Goal: Task Accomplishment & Management: Use online tool/utility

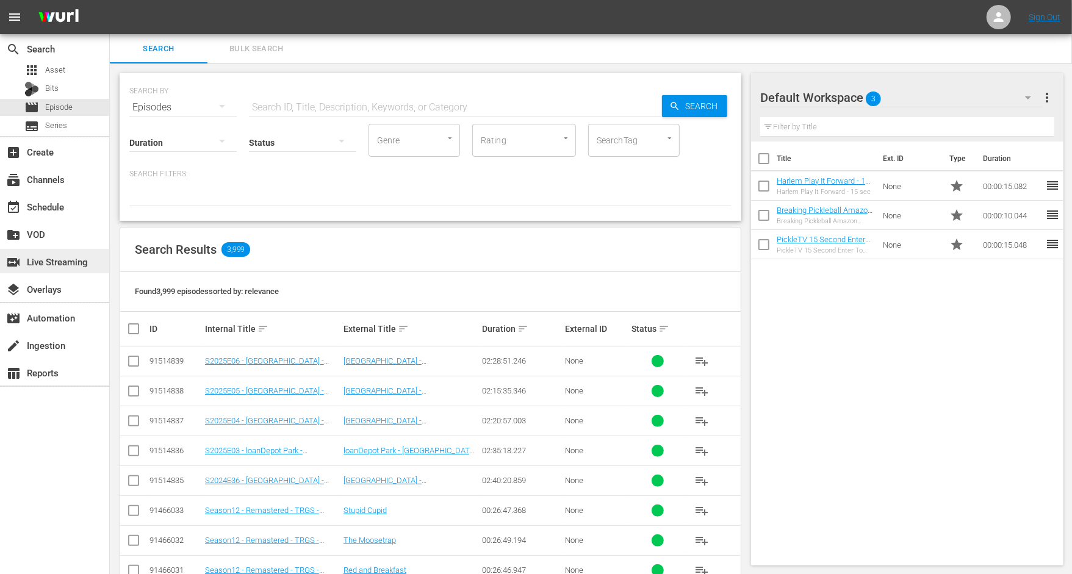
click at [56, 264] on div "switch_video Live Streaming" at bounding box center [34, 259] width 68 height 11
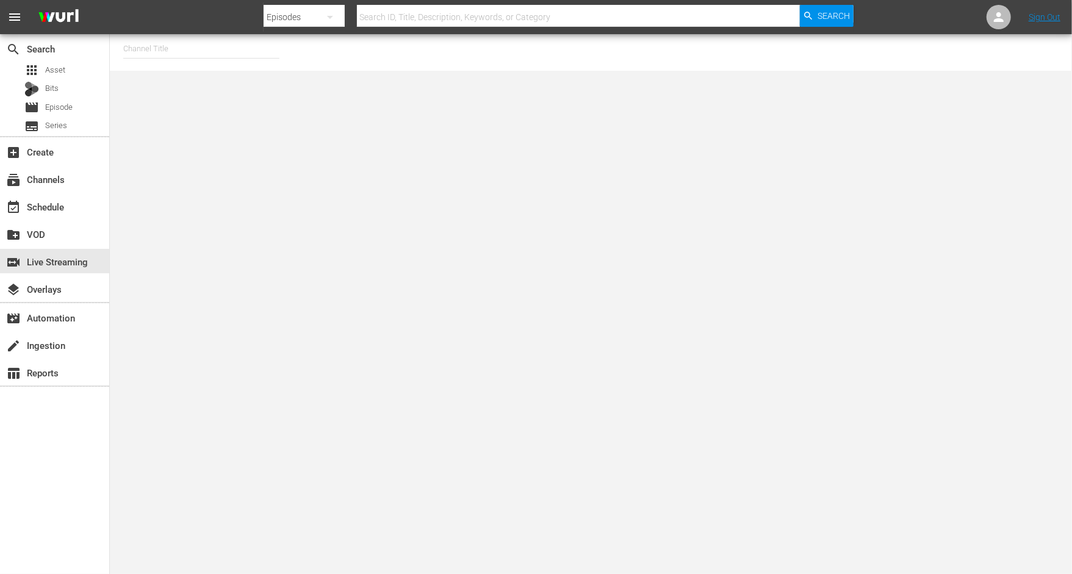
click at [159, 46] on input "text" at bounding box center [201, 48] width 156 height 29
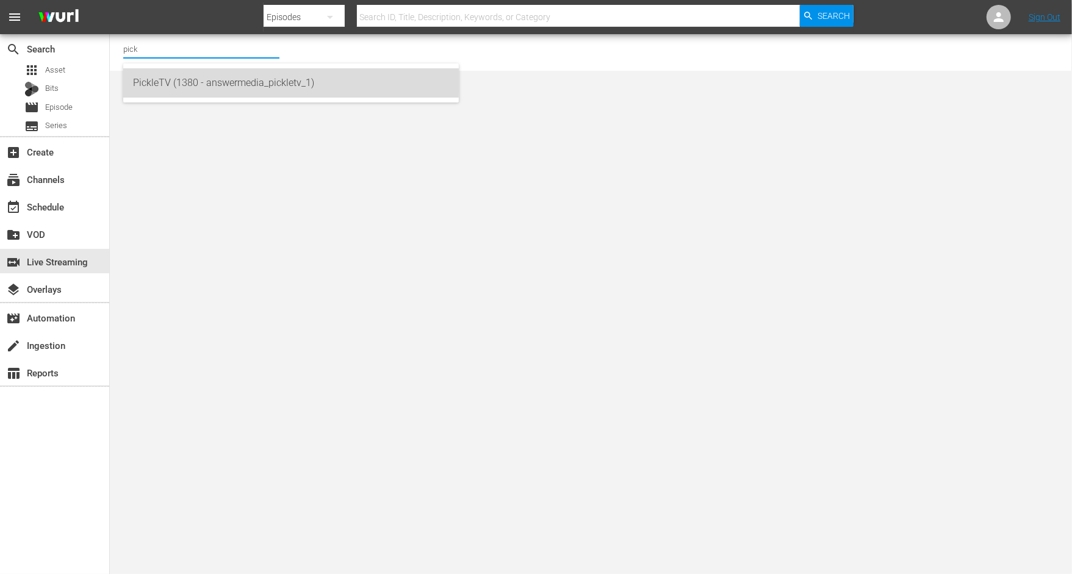
click at [164, 76] on div "PickleTV (1380 - answermedia_pickletv_1)" at bounding box center [291, 82] width 316 height 29
type input "PickleTV (1380 - answermedia_pickletv_1)"
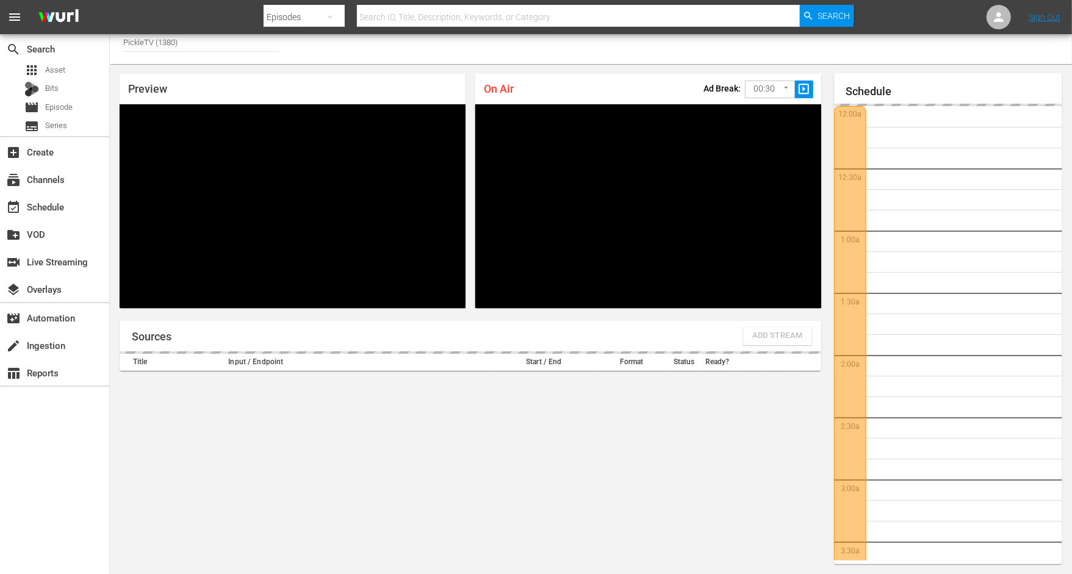
scroll to position [2163, 0]
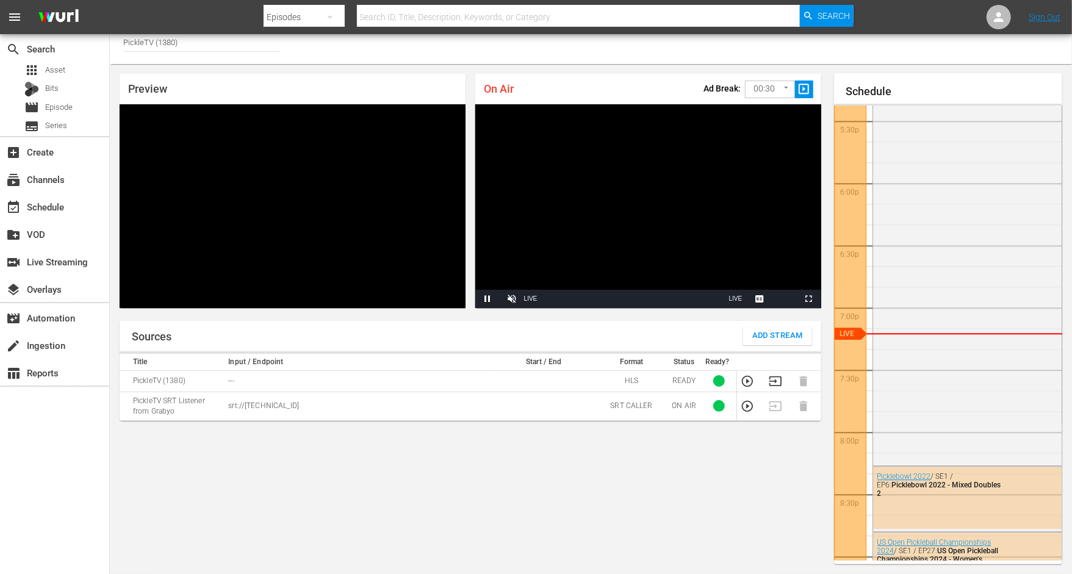
click at [650, 436] on div "Sources Add Stream Title Input / Endpoint Start / End Format Status Ready? Pick…" at bounding box center [471, 443] width 702 height 244
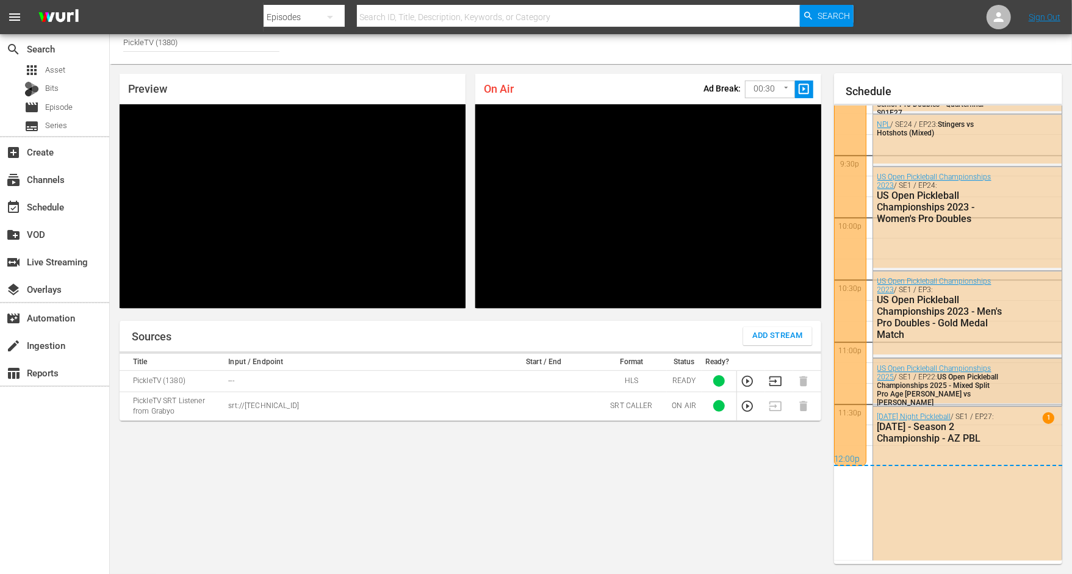
scroll to position [2622, 0]
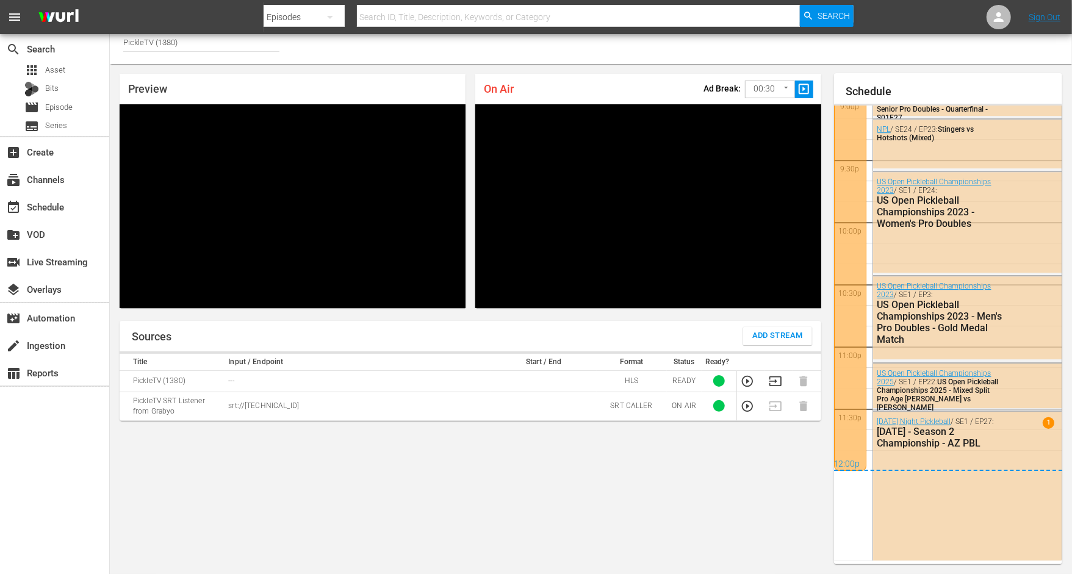
click at [278, 489] on div "Sources Add Stream Title Input / Endpoint Start / End Format Status Ready? Pick…" at bounding box center [471, 443] width 702 height 244
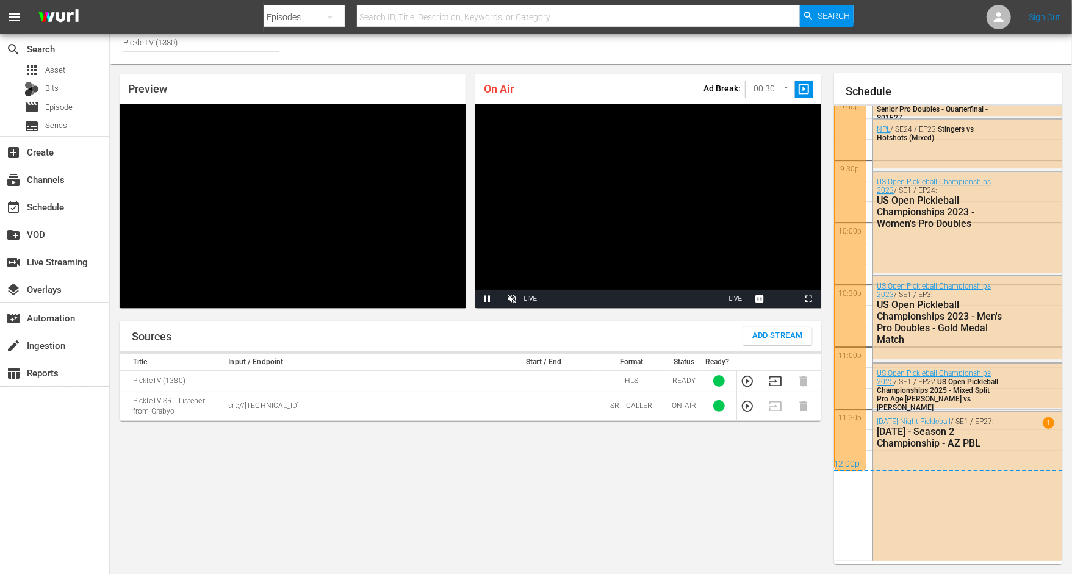
click at [154, 34] on nav "menu Search By Episodes Search ID, Title, Description, Keywords, or Category Se…" at bounding box center [536, 17] width 1072 height 34
click at [154, 37] on input "PickleTV (1380)" at bounding box center [201, 41] width 156 height 29
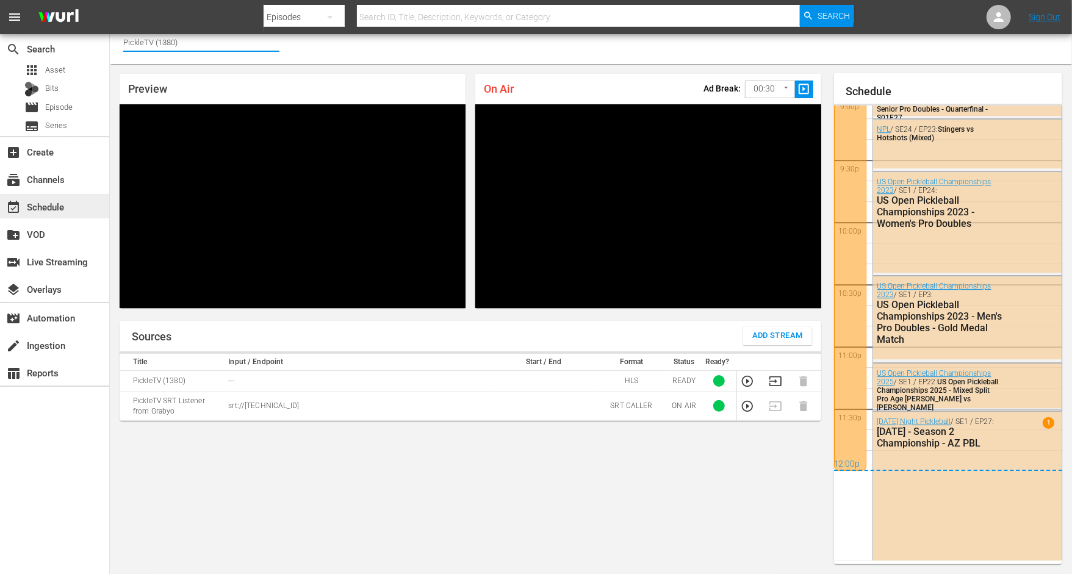
click at [37, 203] on div "event_available Schedule" at bounding box center [34, 205] width 68 height 11
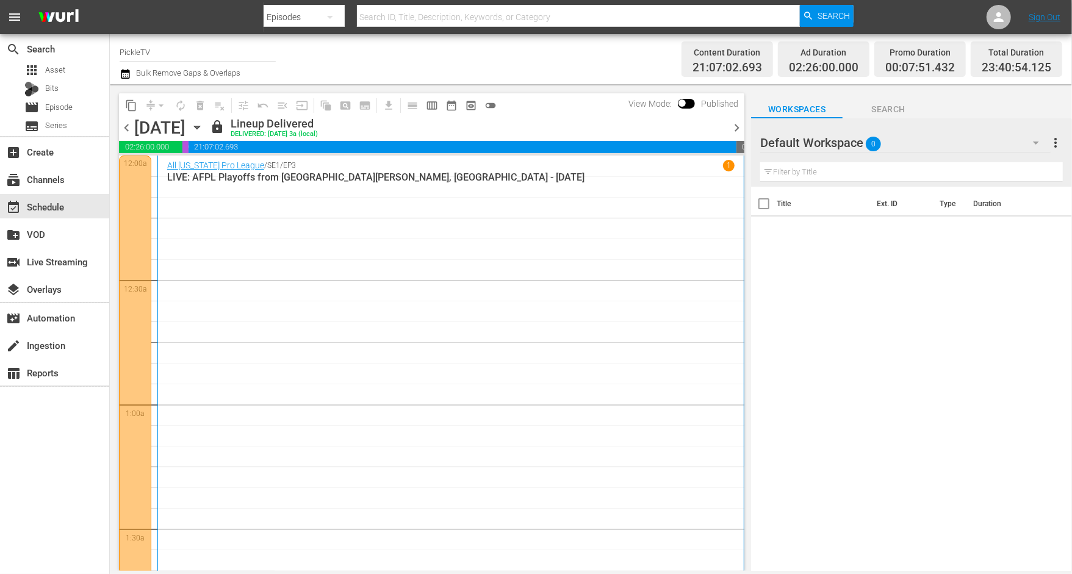
click at [157, 48] on input "PickleTV" at bounding box center [198, 51] width 156 height 29
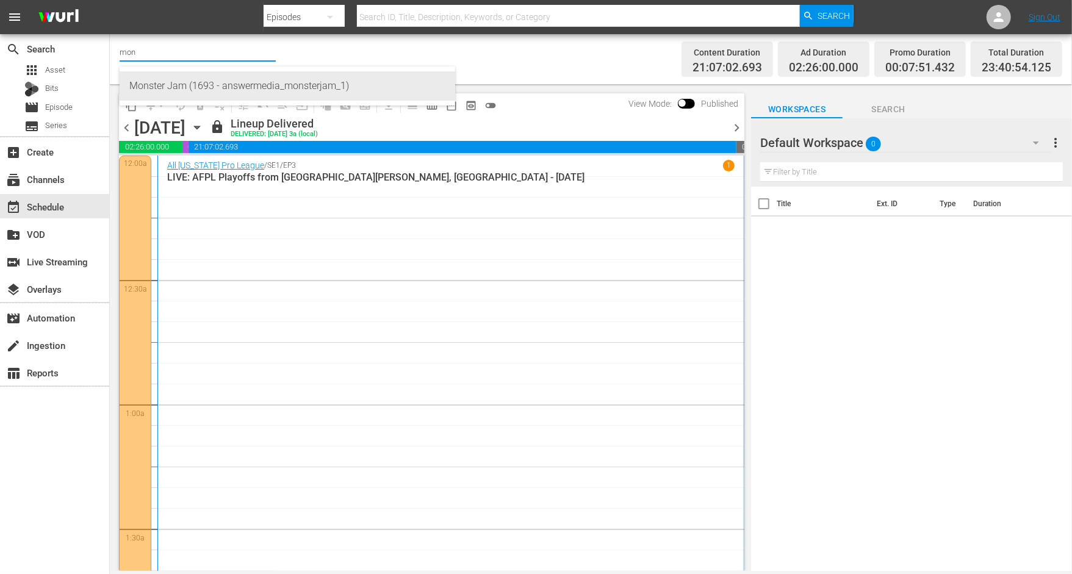
click at [156, 79] on div "Monster Jam (1693 - answermedia_monsterjam_1)" at bounding box center [287, 85] width 316 height 29
type input "Monster Jam (1693 - answermedia_monsterjam_1)"
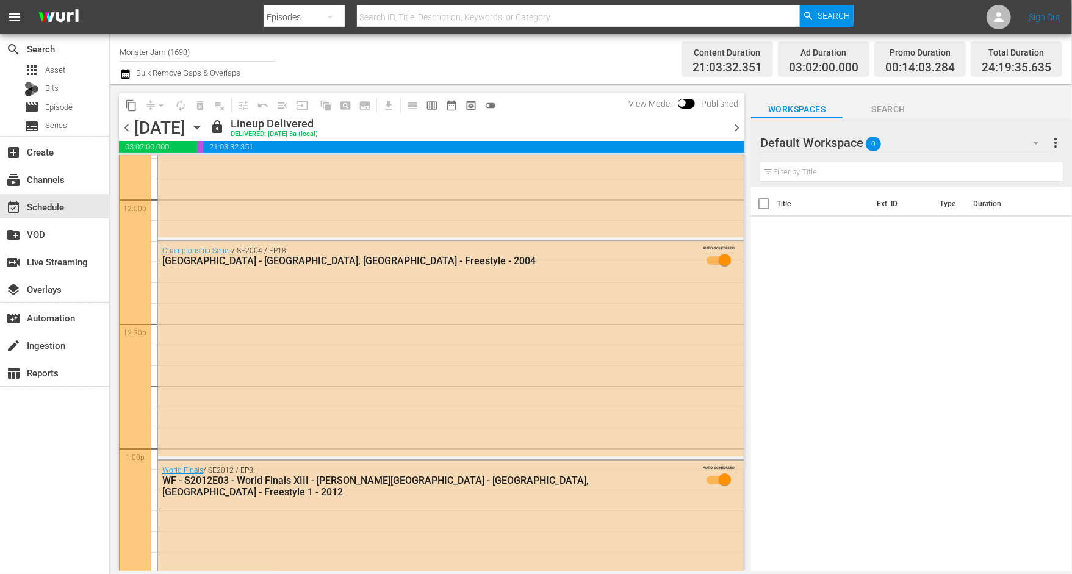
scroll to position [3046, 0]
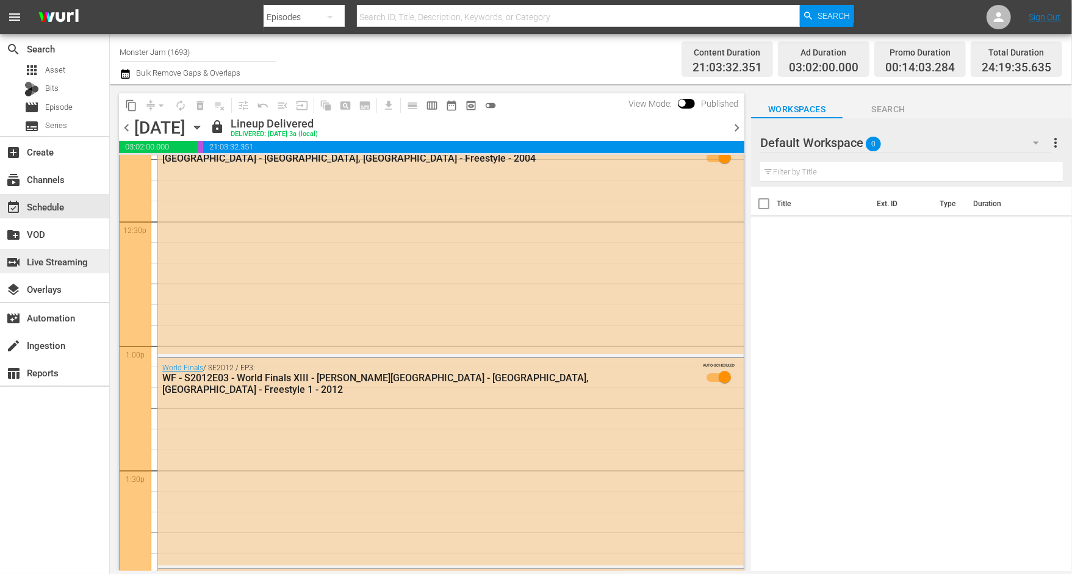
click at [65, 259] on div "switch_video Live Streaming" at bounding box center [34, 259] width 68 height 11
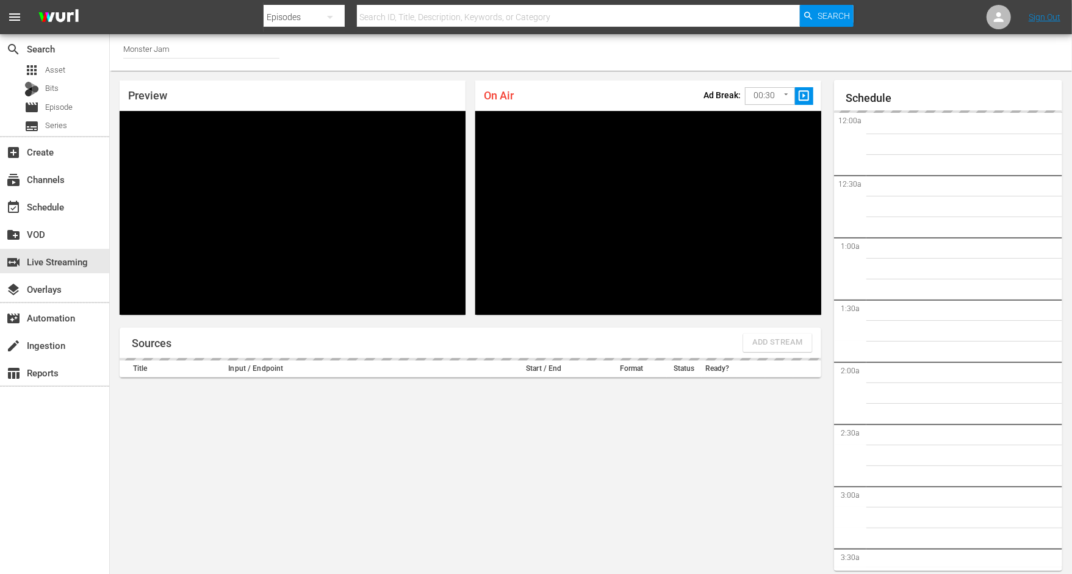
scroll to position [7, 0]
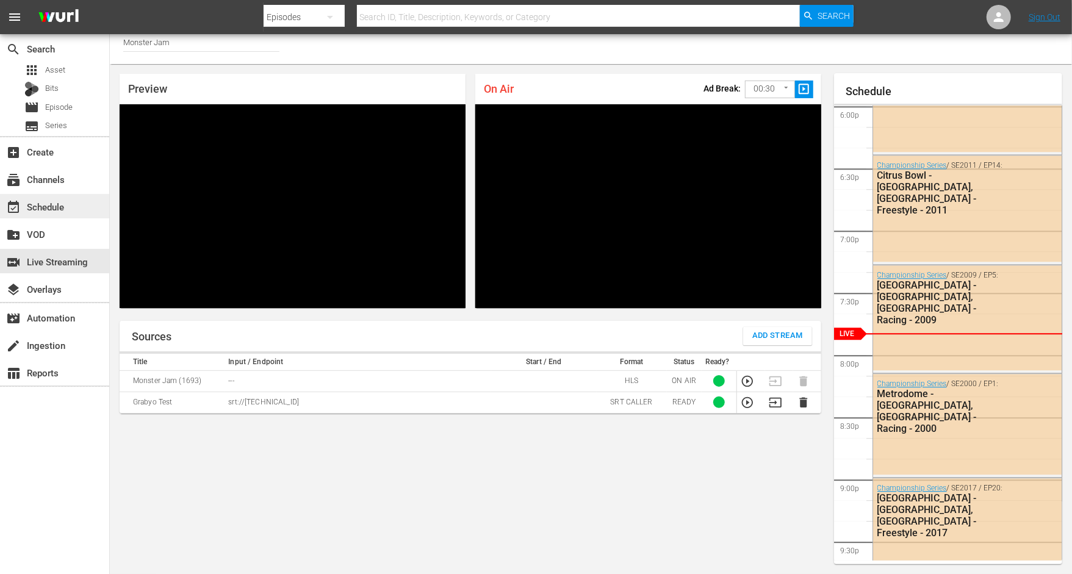
click at [49, 200] on div "event_available Schedule" at bounding box center [34, 205] width 68 height 11
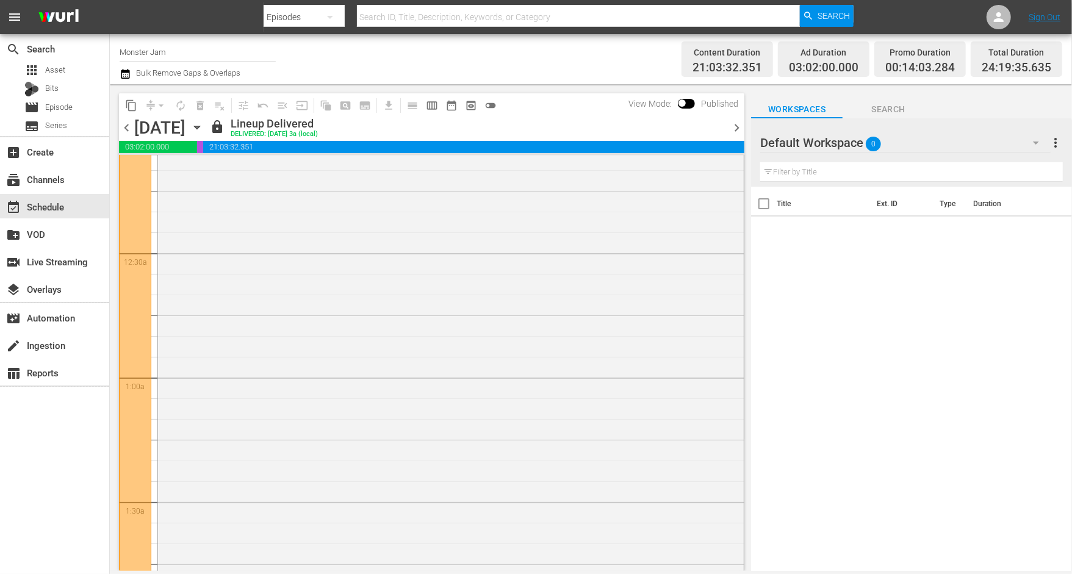
scroll to position [31, 0]
click at [166, 53] on input "Monster Jam" at bounding box center [198, 51] width 156 height 29
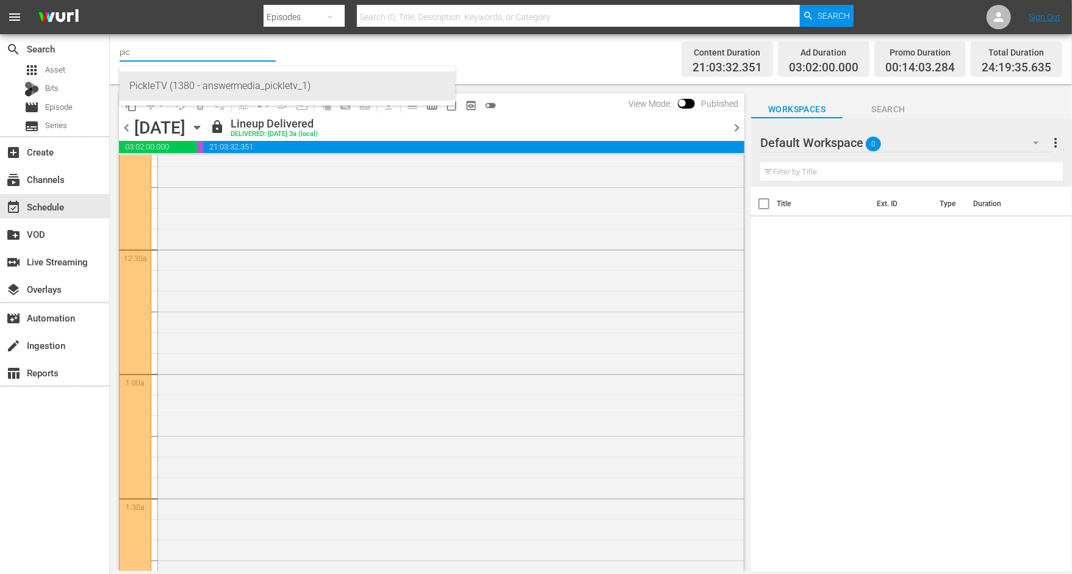
click at [173, 88] on div "PickleTV (1380 - answermedia_pickletv_1)" at bounding box center [287, 85] width 316 height 29
type input "PickleTV (1380 - answermedia_pickletv_1)"
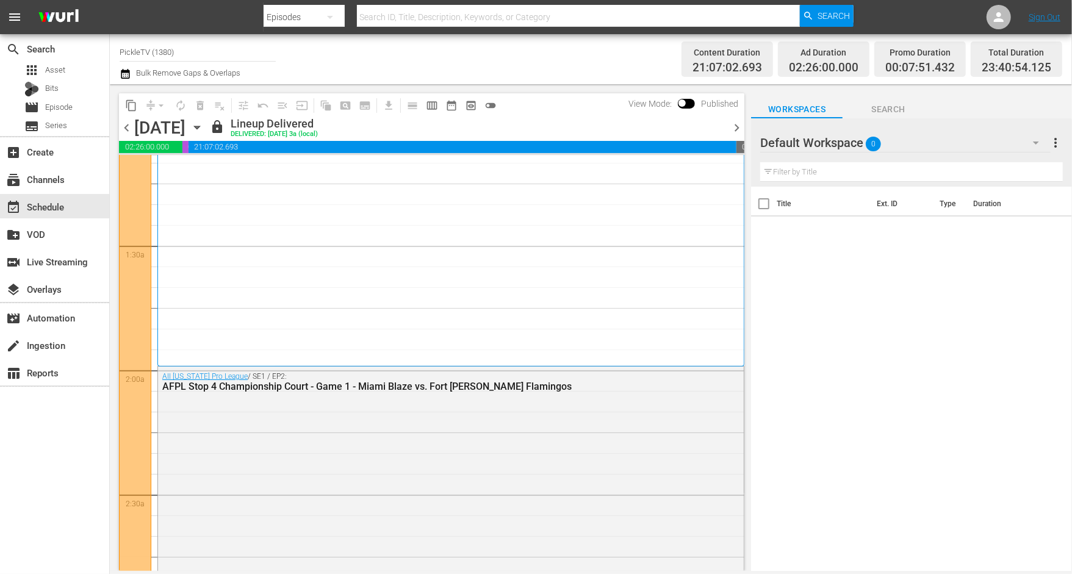
scroll to position [278, 0]
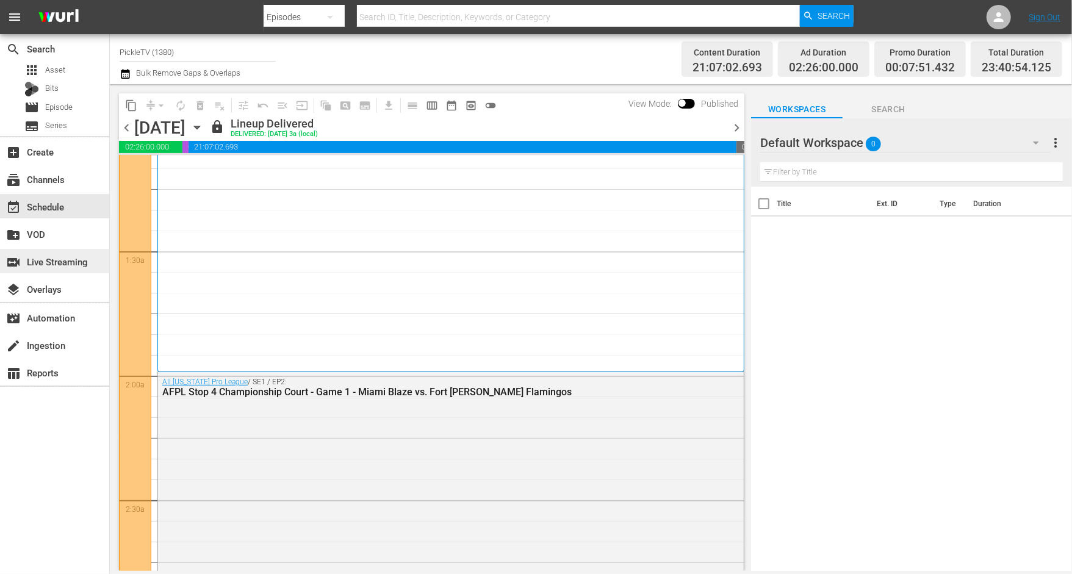
click at [68, 265] on div "switch_video Live Streaming" at bounding box center [34, 259] width 68 height 11
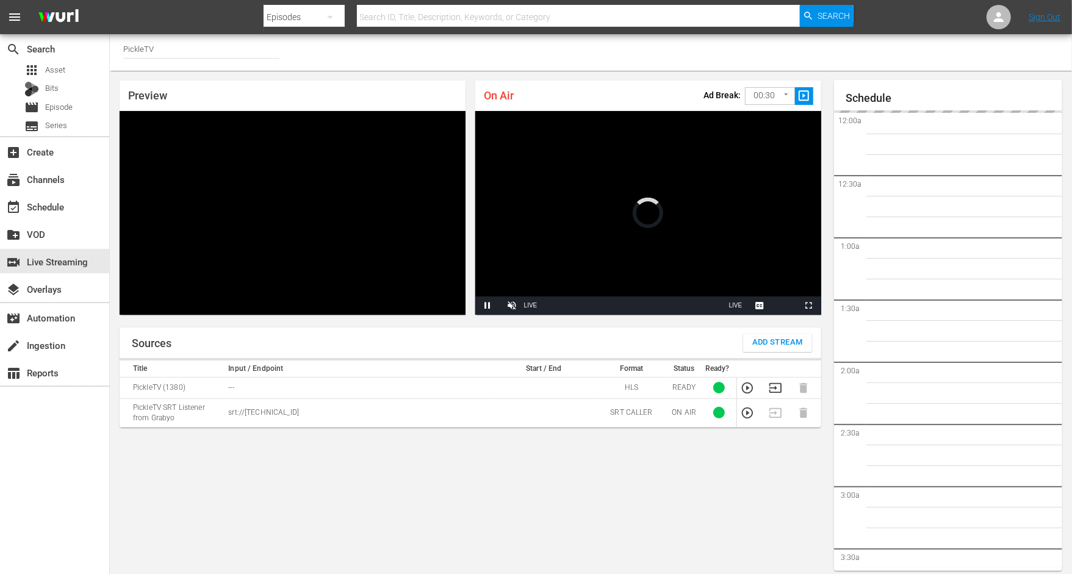
scroll to position [7, 0]
